Goal: Information Seeking & Learning: Understand process/instructions

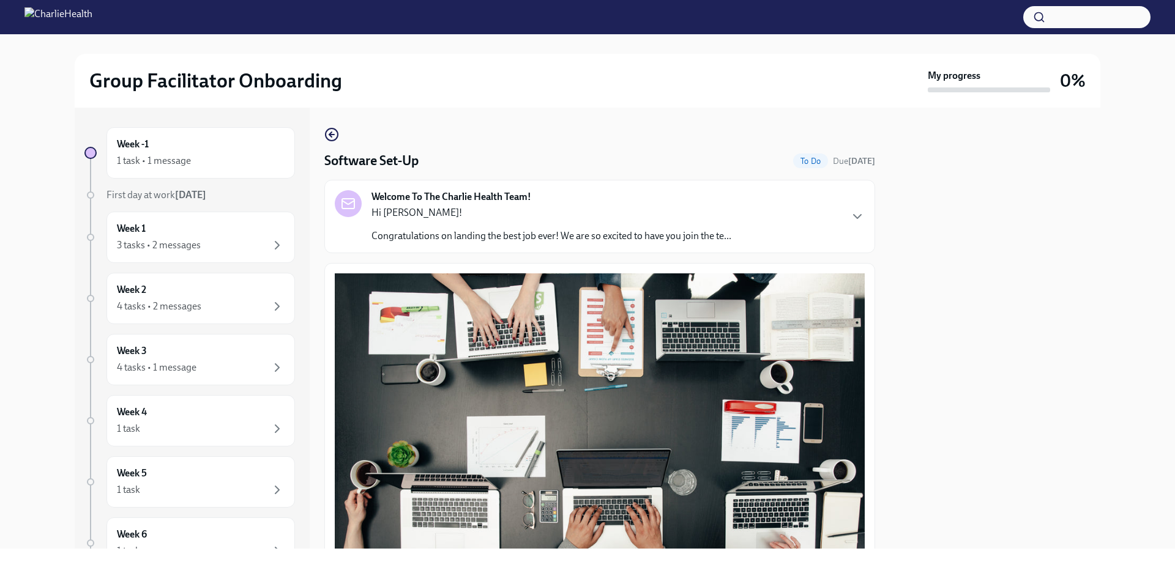
scroll to position [302, 0]
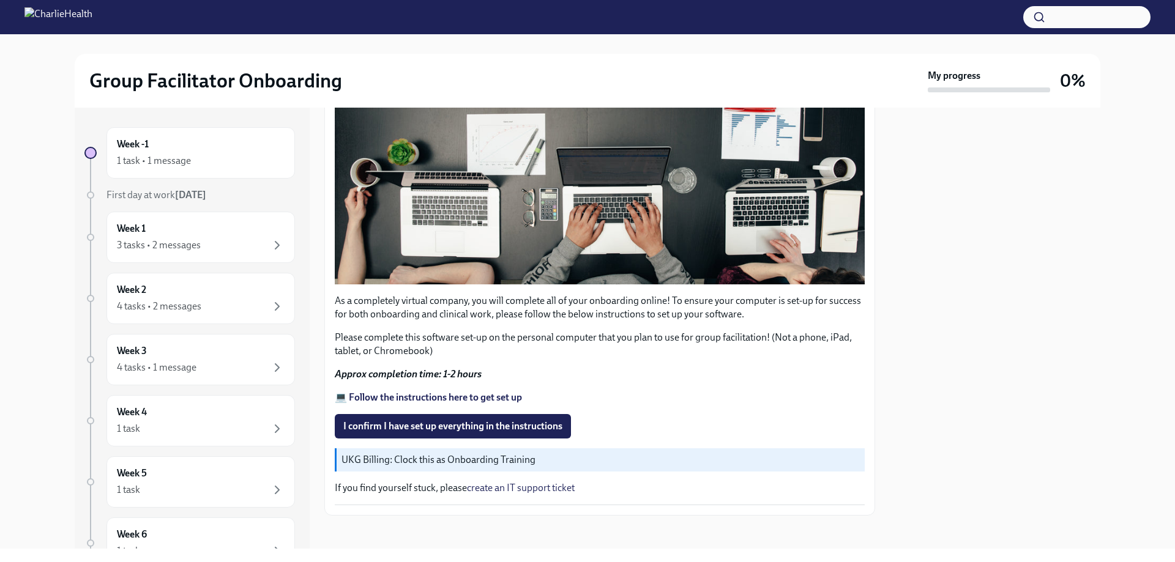
drag, startPoint x: 509, startPoint y: 421, endPoint x: 635, endPoint y: 379, distance: 132.9
click at [635, 379] on div "As a completely virtual company, you will complete all of your onboarding onlin…" at bounding box center [600, 238] width 530 height 534
click at [464, 392] on strong "💻 Follow the instructions here to get set up" at bounding box center [428, 398] width 187 height 12
click at [528, 482] on link "create an IT support ticket" at bounding box center [521, 488] width 108 height 12
click at [429, 420] on span "I confirm I have set up everything in the instructions" at bounding box center [452, 426] width 219 height 12
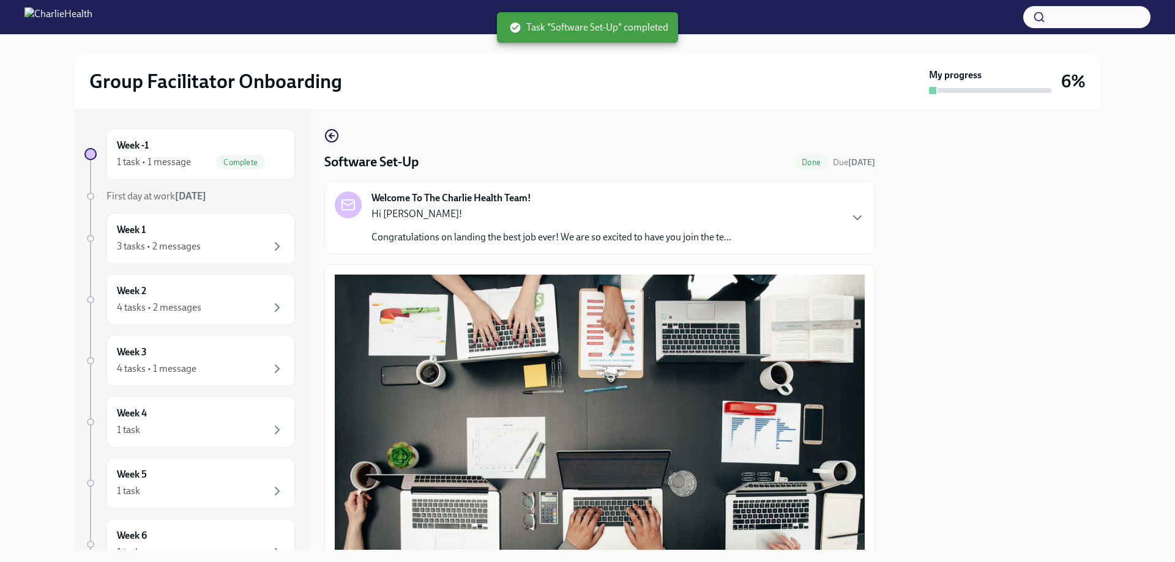
click at [736, 221] on div "Welcome To The Charlie Health Team! Hi [PERSON_NAME]! Congratulations on landin…" at bounding box center [600, 217] width 530 height 53
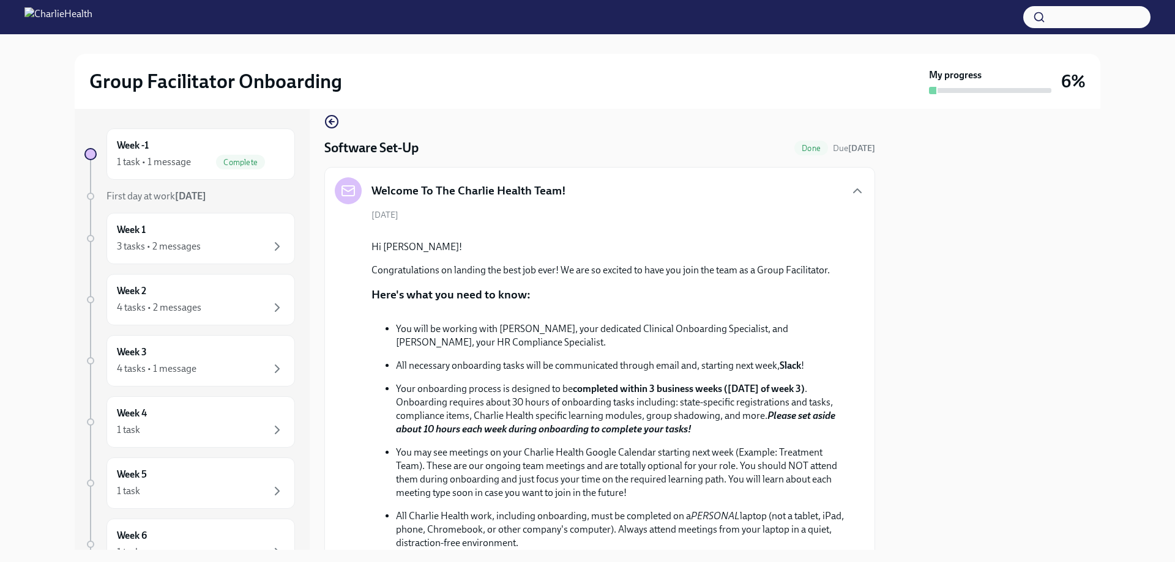
scroll to position [0, 0]
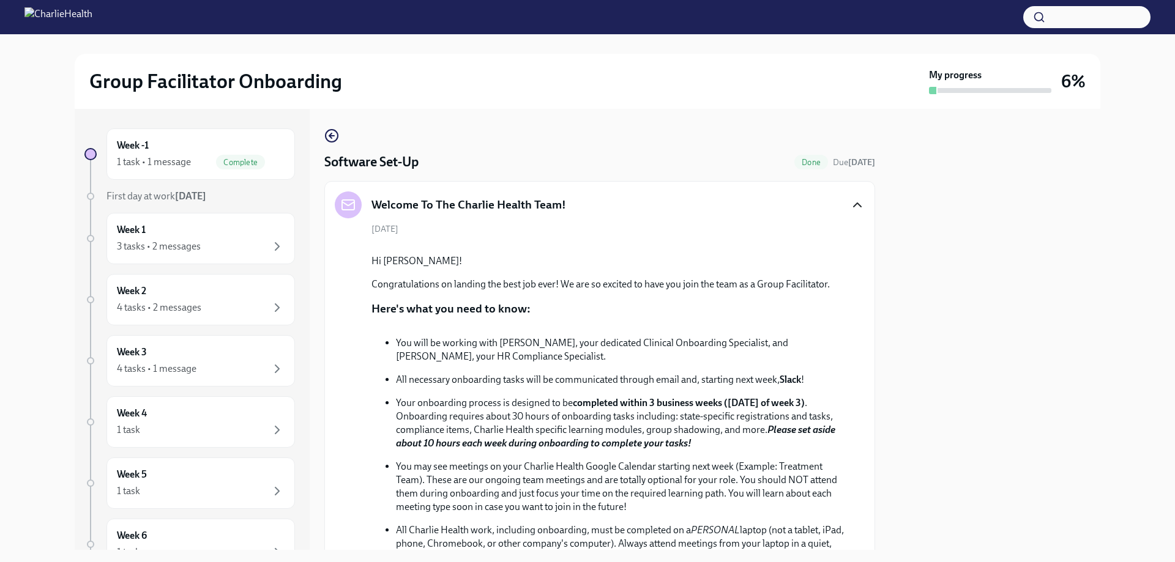
click at [850, 202] on icon "button" at bounding box center [857, 205] width 15 height 15
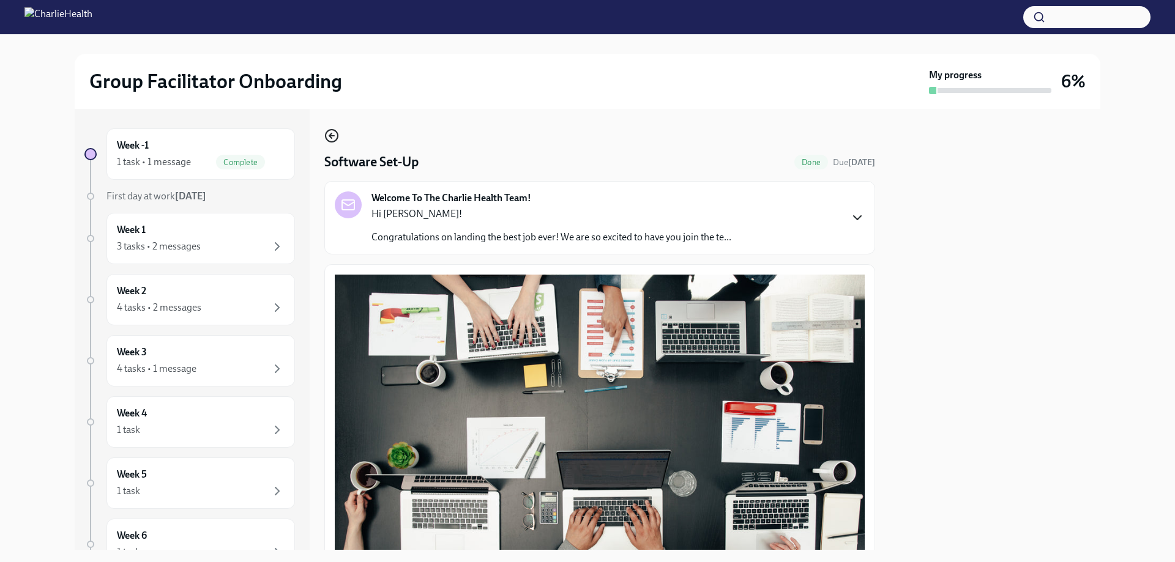
click at [332, 132] on icon "button" at bounding box center [331, 135] width 15 height 15
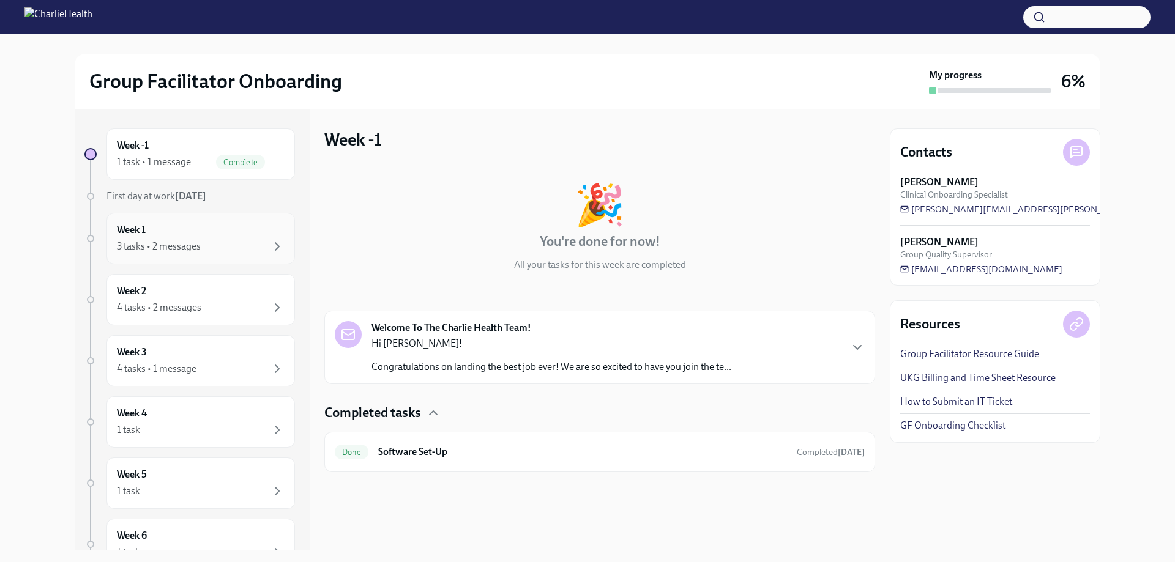
click at [109, 238] on div "Week 1 3 tasks • 2 messages" at bounding box center [200, 238] width 188 height 51
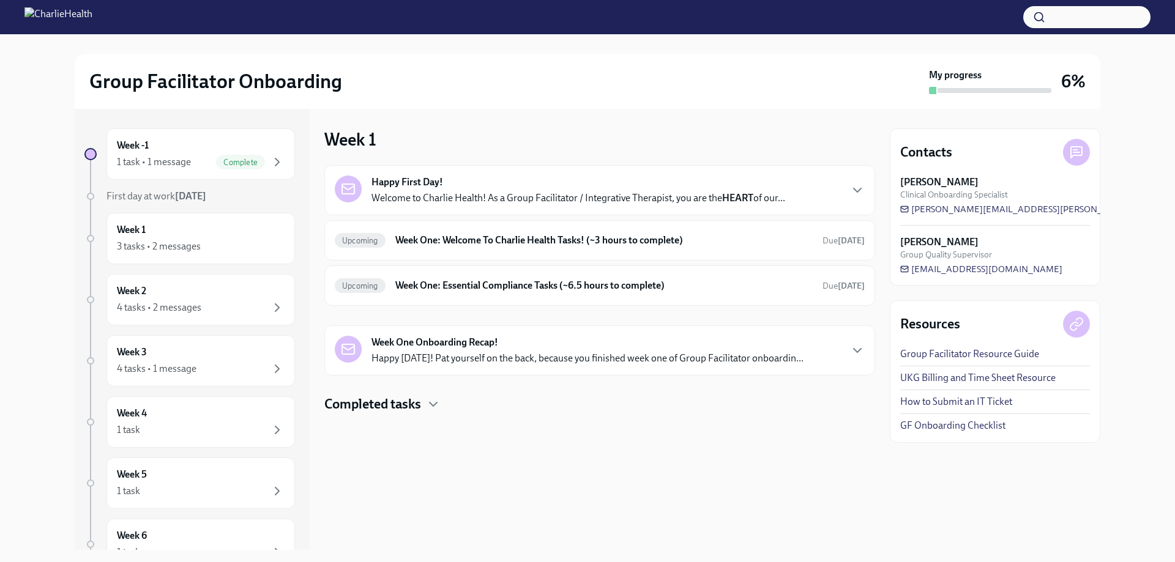
click at [777, 193] on p "Welcome to Charlie Health! As a Group Facilitator / Integrative Therapist, you …" at bounding box center [578, 197] width 414 height 13
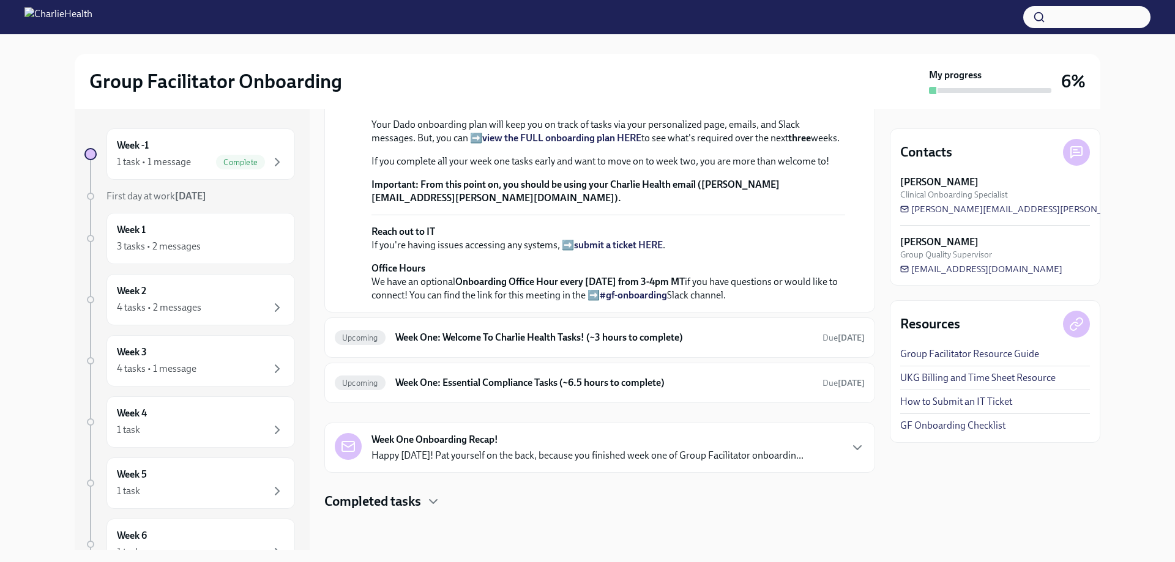
scroll to position [443, 0]
click at [507, 338] on h6 "Week One: Welcome To Charlie Health Tasks! (~3 hours to complete)" at bounding box center [603, 337] width 417 height 13
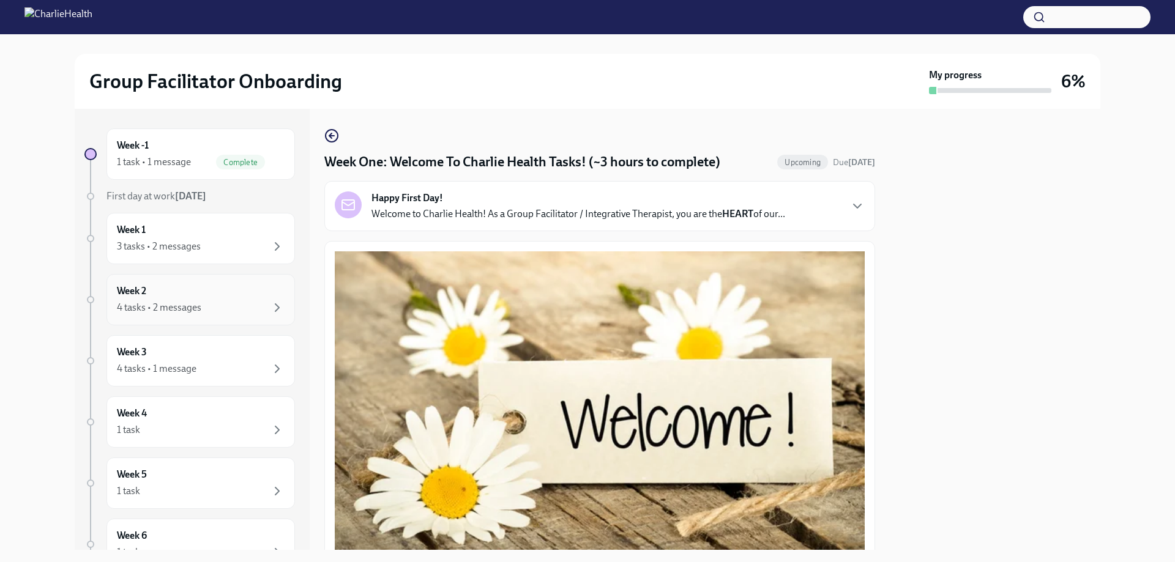
click at [162, 299] on div "Week 2 4 tasks • 2 messages" at bounding box center [201, 299] width 168 height 31
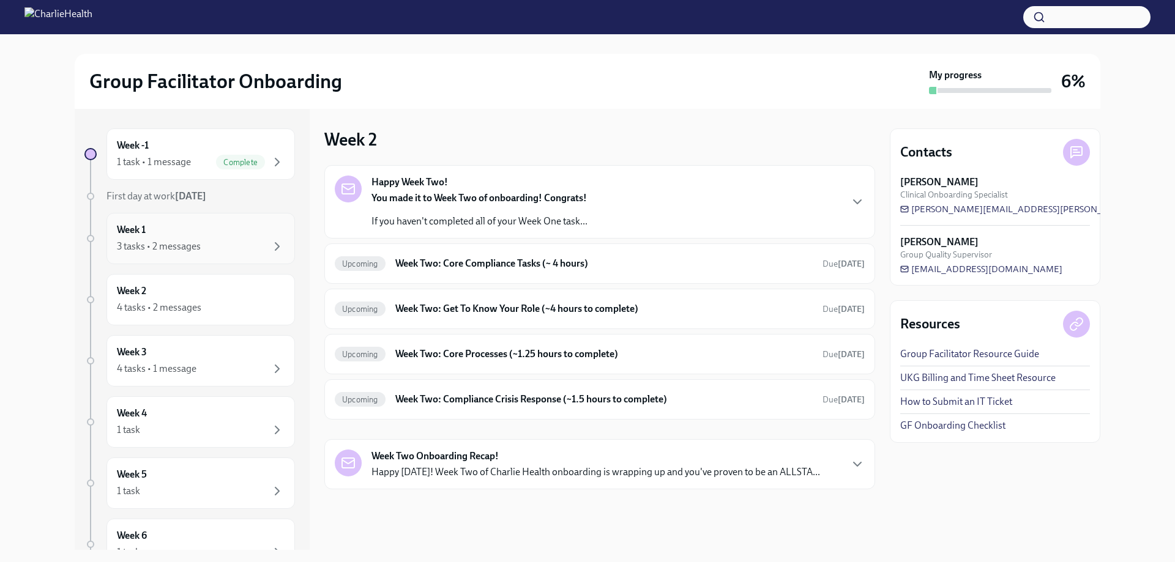
click at [179, 228] on div "Week 1 3 tasks • 2 messages" at bounding box center [201, 238] width 168 height 31
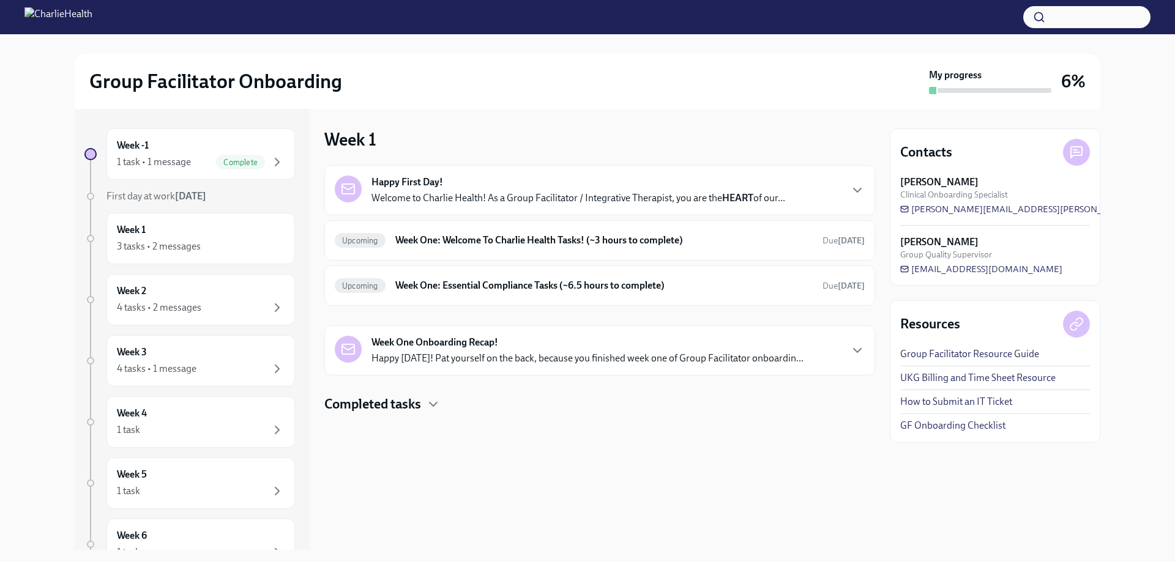
click at [589, 357] on p "Happy [DATE]! Pat yourself on the back, because you finished week one of Group …" at bounding box center [587, 358] width 432 height 13
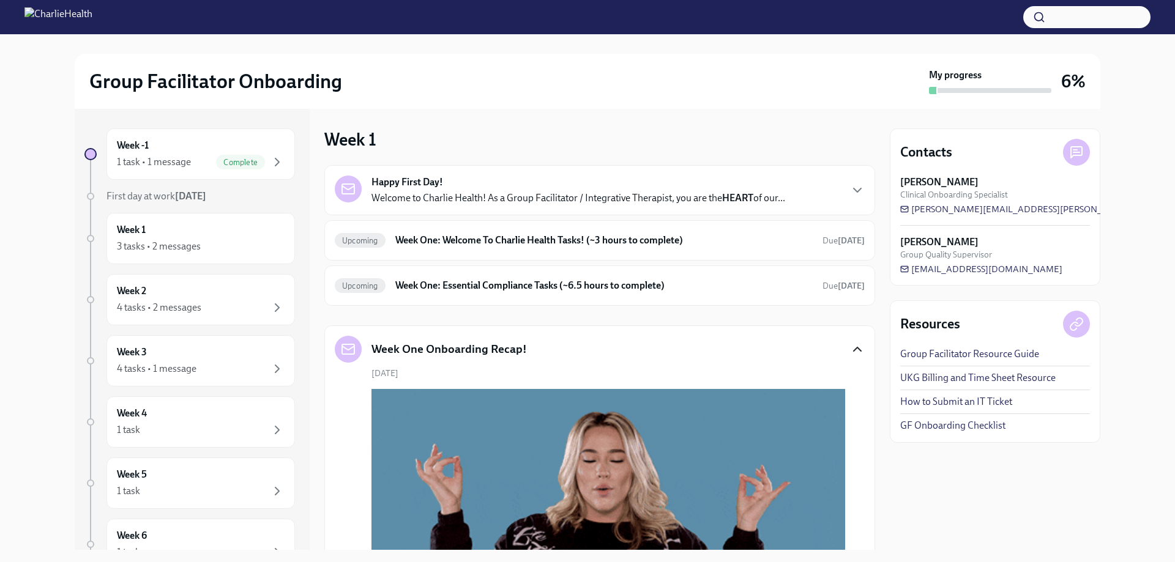
click at [850, 347] on icon "button" at bounding box center [857, 349] width 15 height 15
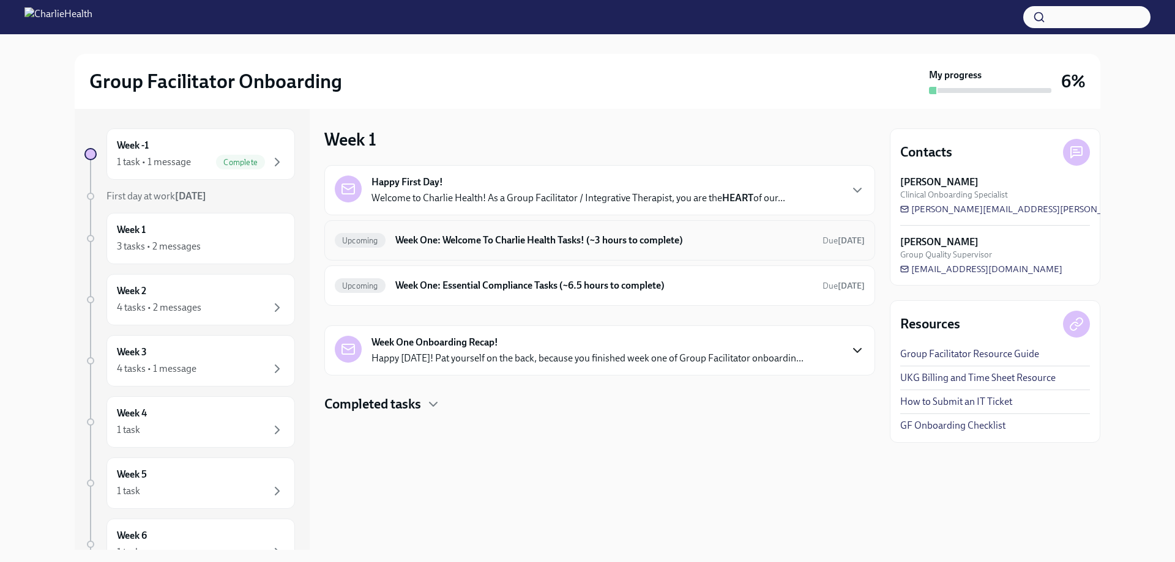
click at [428, 237] on h6 "Week One: Welcome To Charlie Health Tasks! (~3 hours to complete)" at bounding box center [603, 240] width 417 height 13
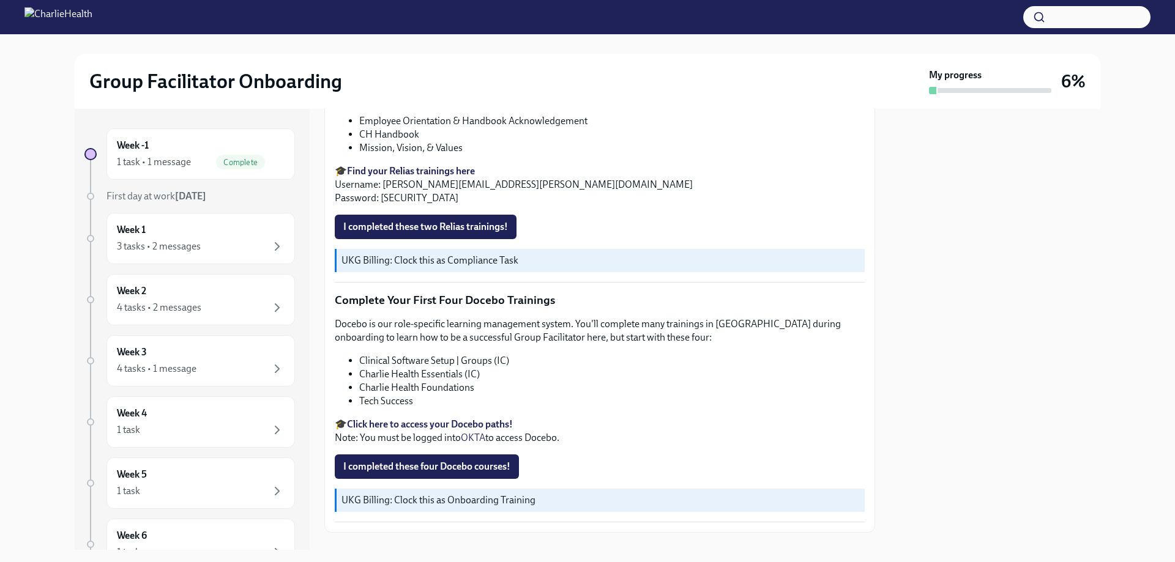
scroll to position [1598, 0]
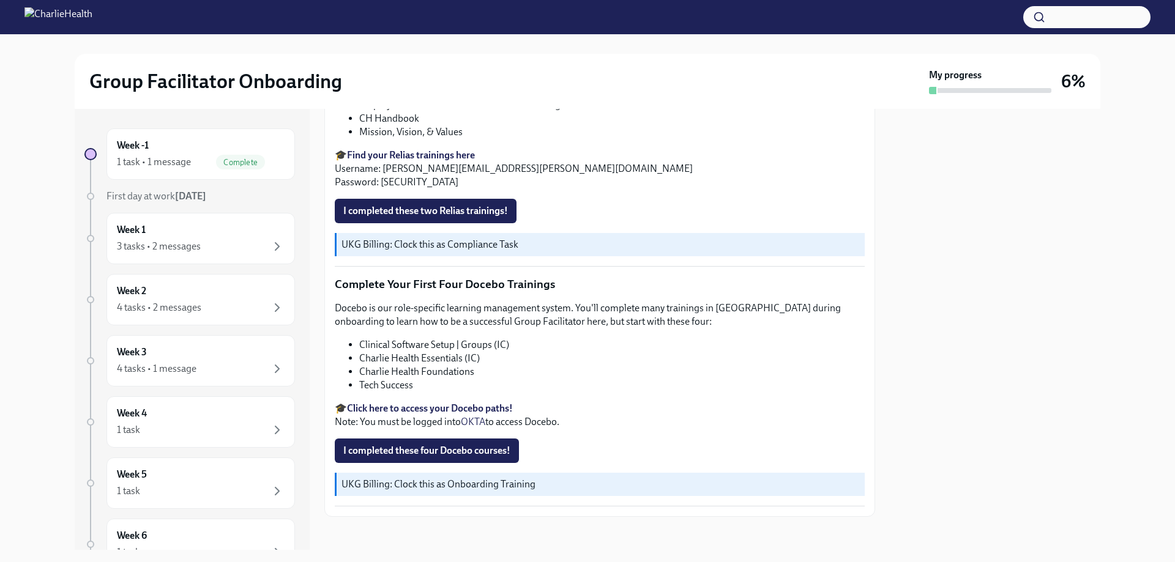
click at [398, 403] on strong "Click here to access your Docebo paths!" at bounding box center [430, 409] width 166 height 12
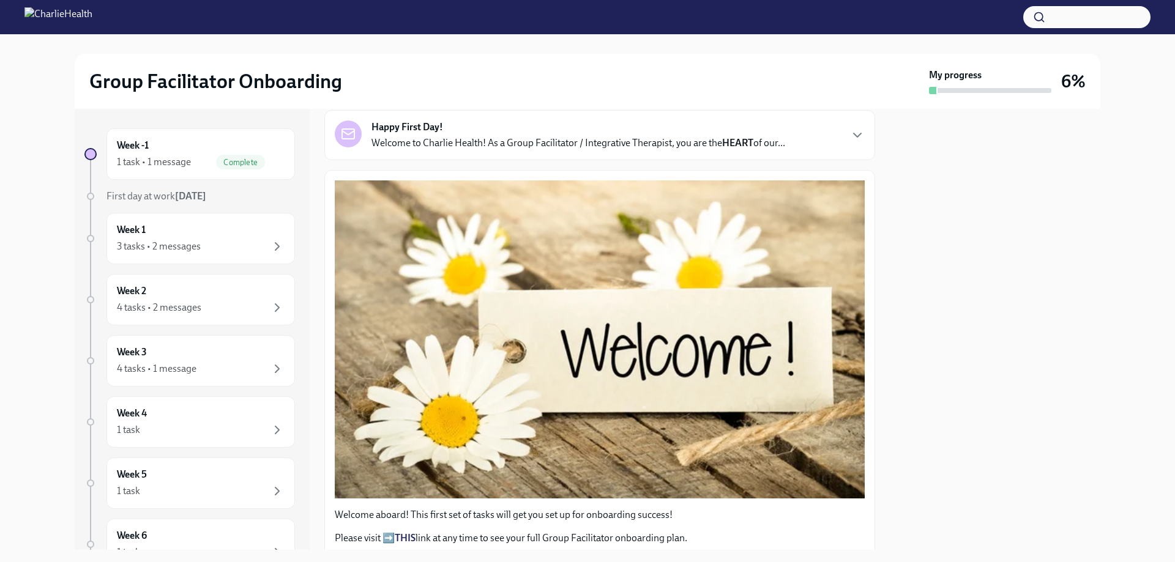
scroll to position [0, 0]
